Goal: Transaction & Acquisition: Purchase product/service

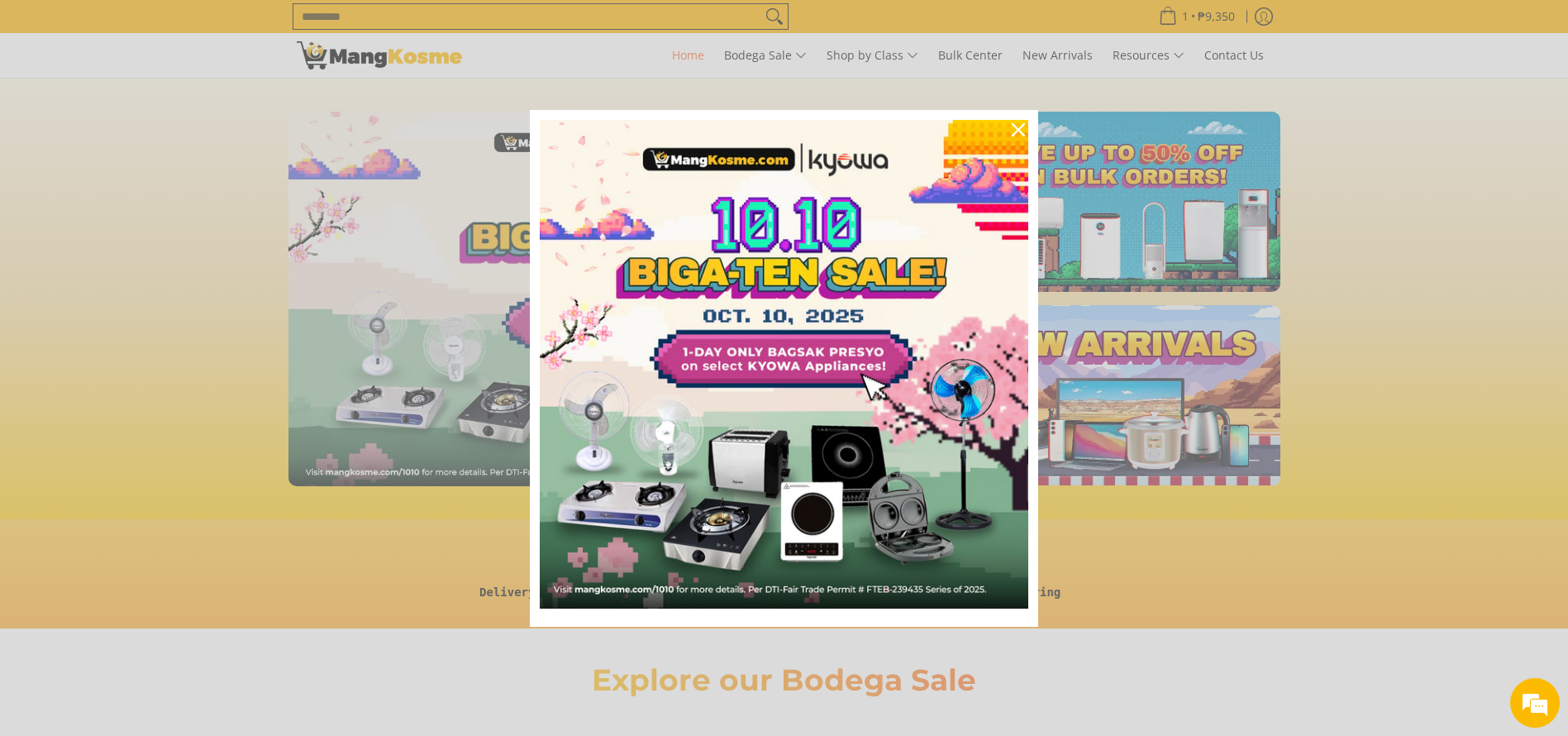
scroll to position [0, 657]
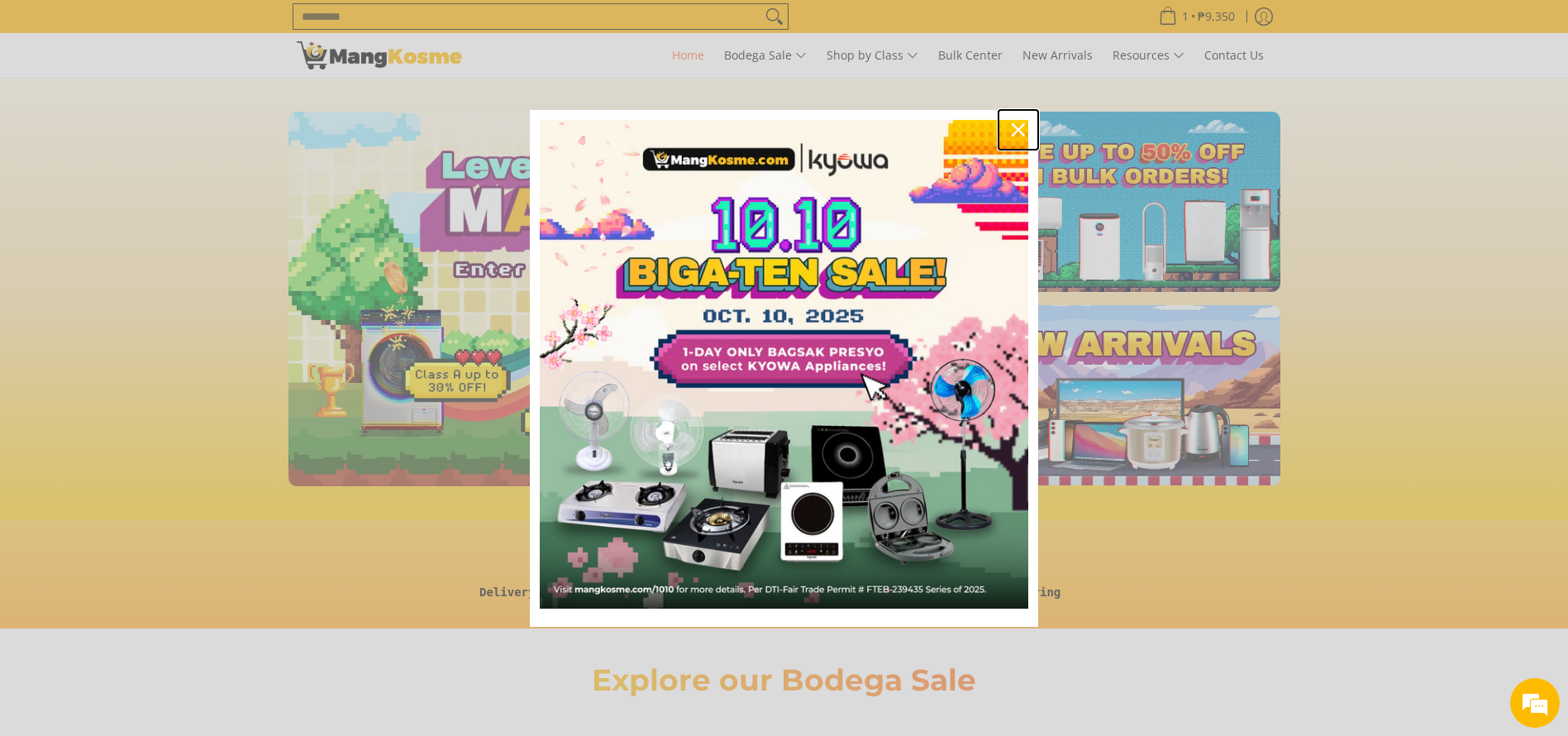
click at [1009, 121] on div "Close" at bounding box center [1018, 129] width 27 height 27
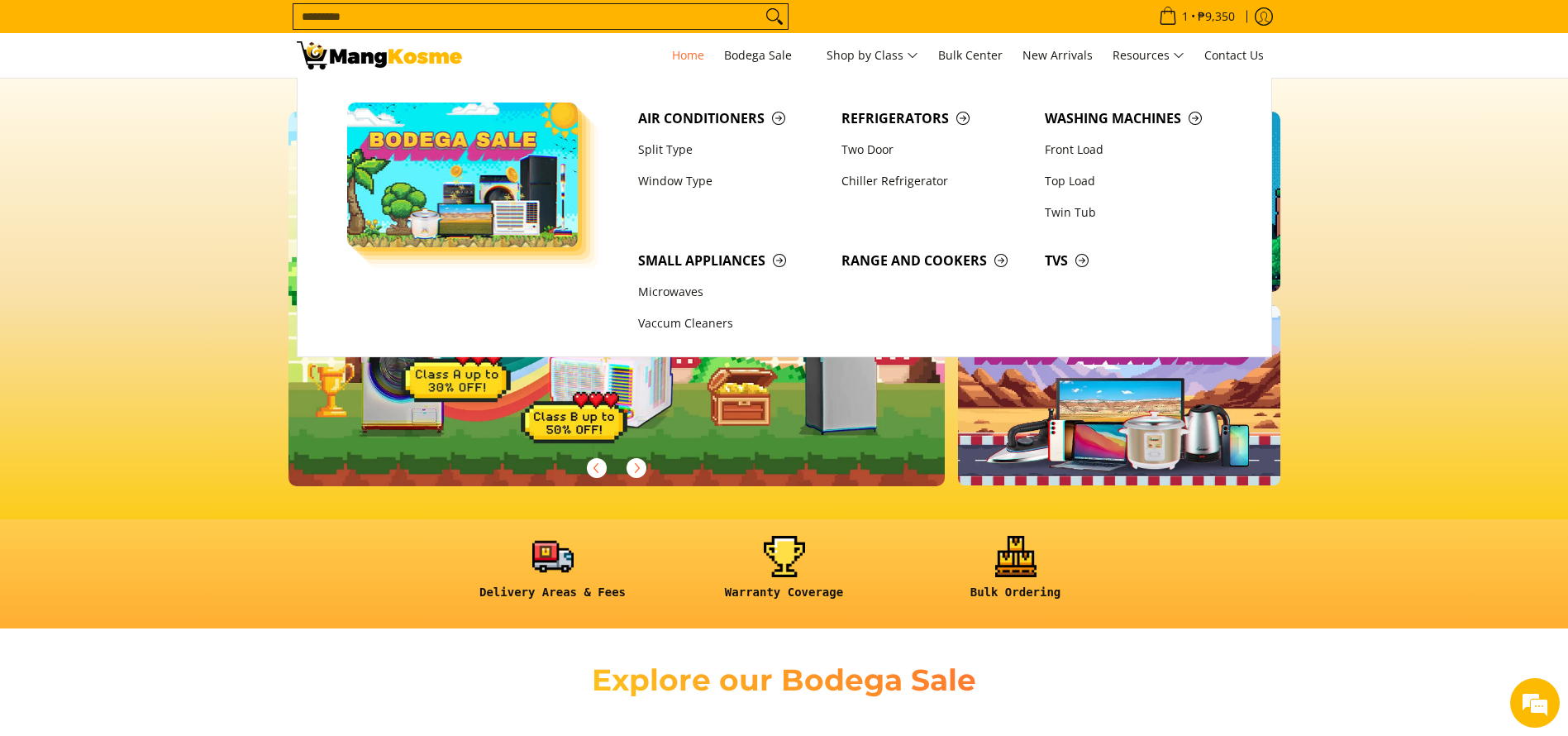
click at [666, 15] on input "Search..." at bounding box center [527, 16] width 468 height 25
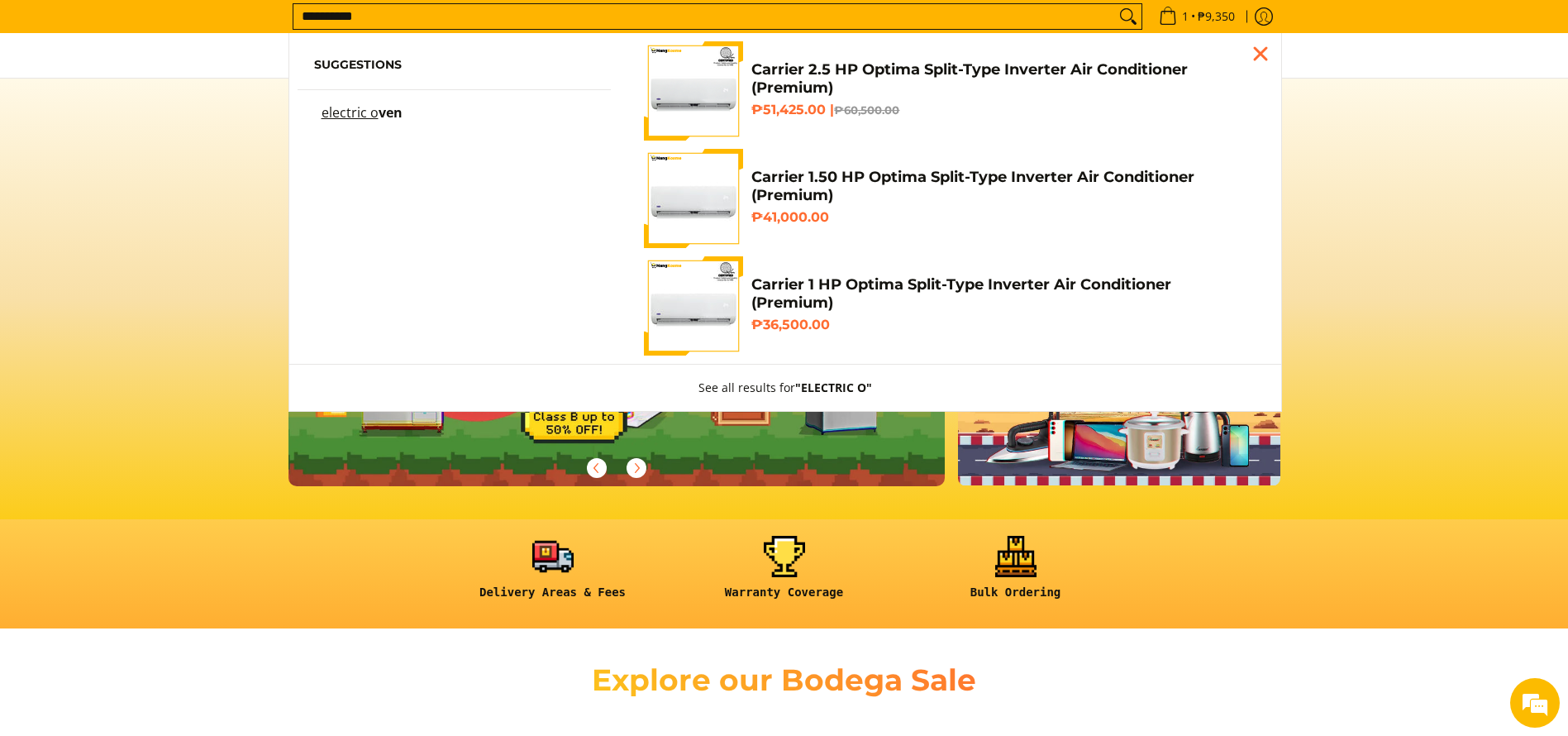
type input "**********"
click at [380, 101] on span "Suggestions electric o ven" at bounding box center [454, 92] width 331 height 103
click at [379, 112] on span "ven" at bounding box center [391, 112] width 24 height 18
